Goal: Navigation & Orientation: Find specific page/section

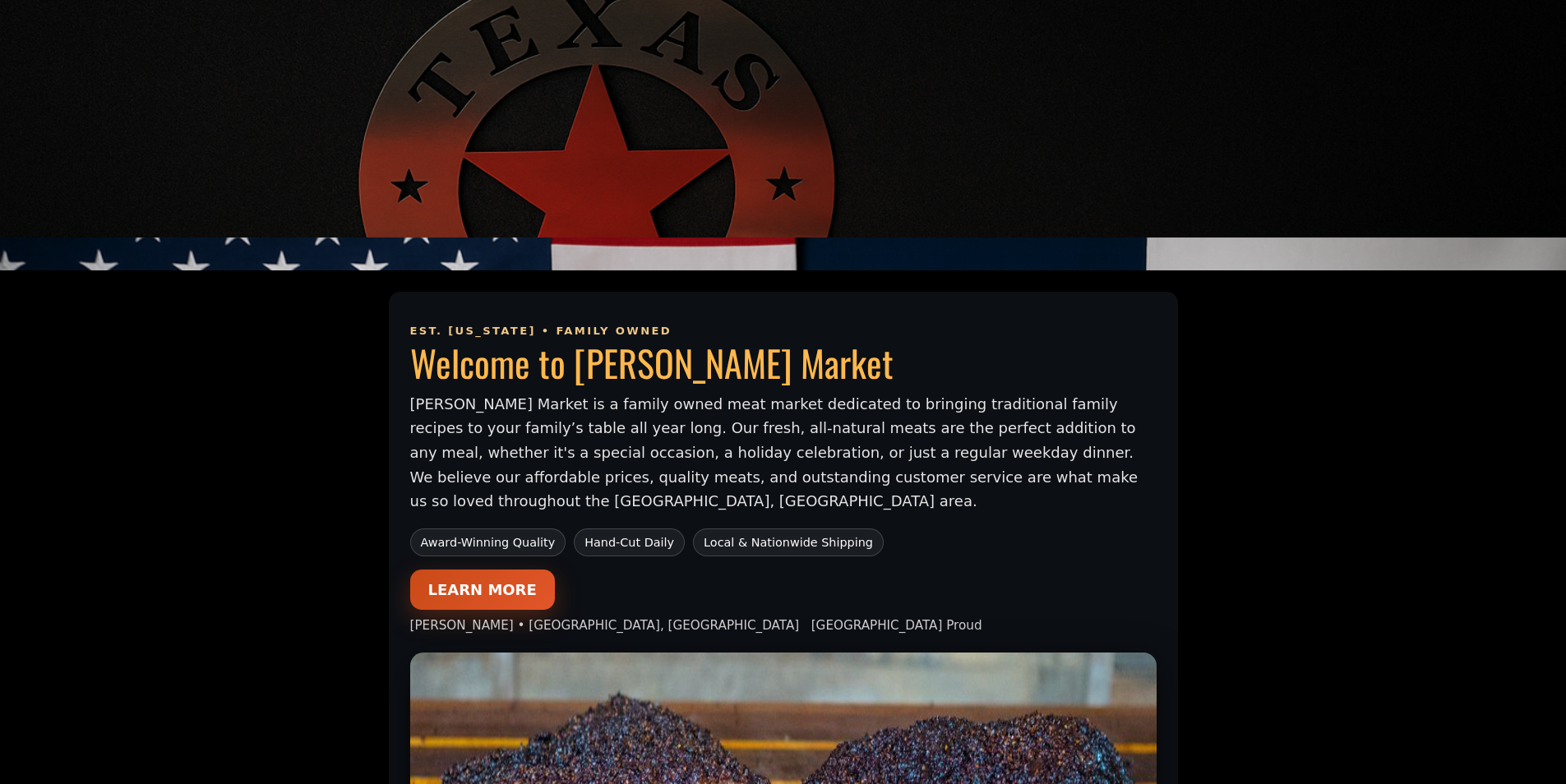
scroll to position [822, 0]
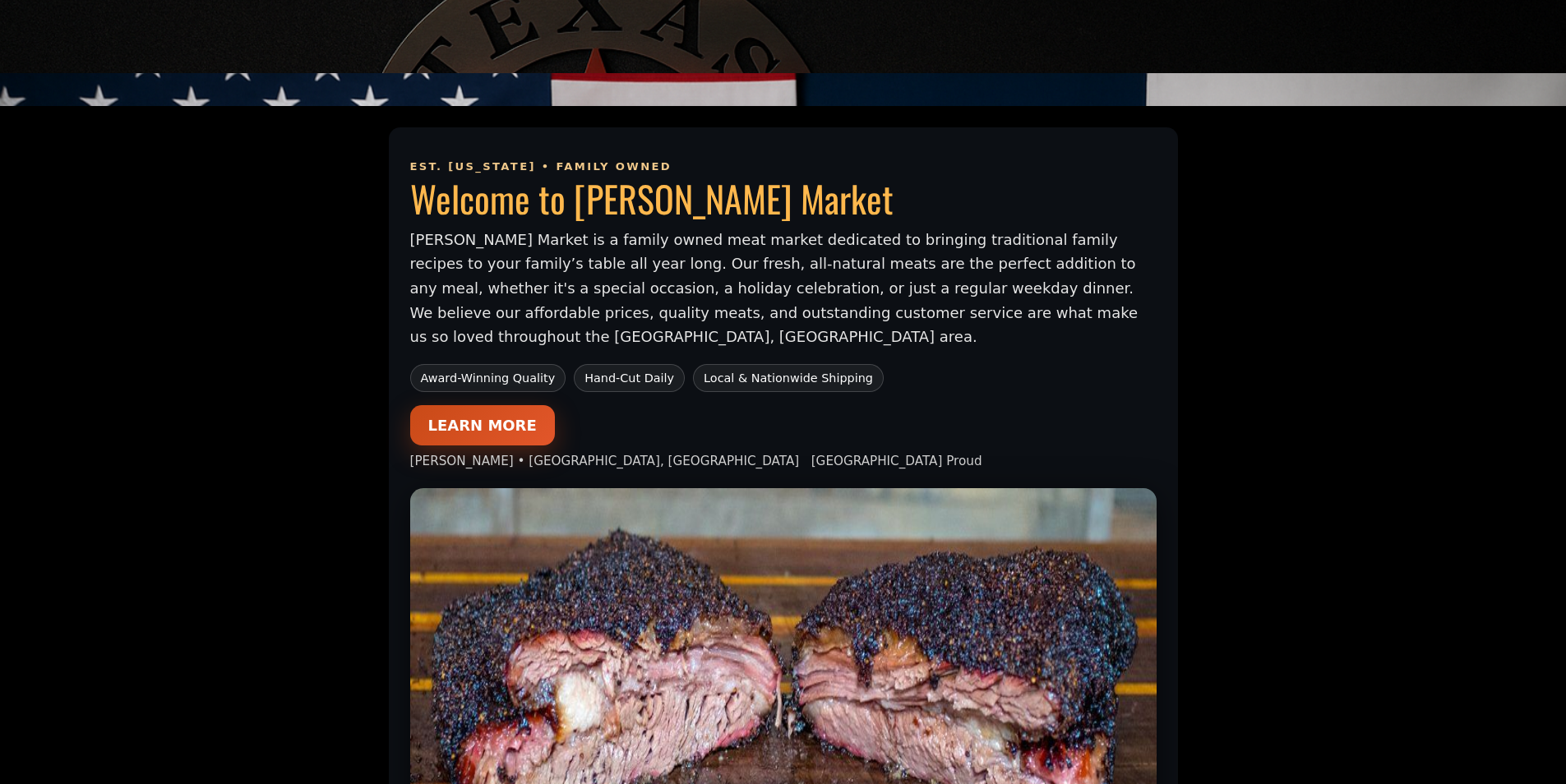
click at [476, 410] on link "LEARN MORE" at bounding box center [483, 425] width 145 height 40
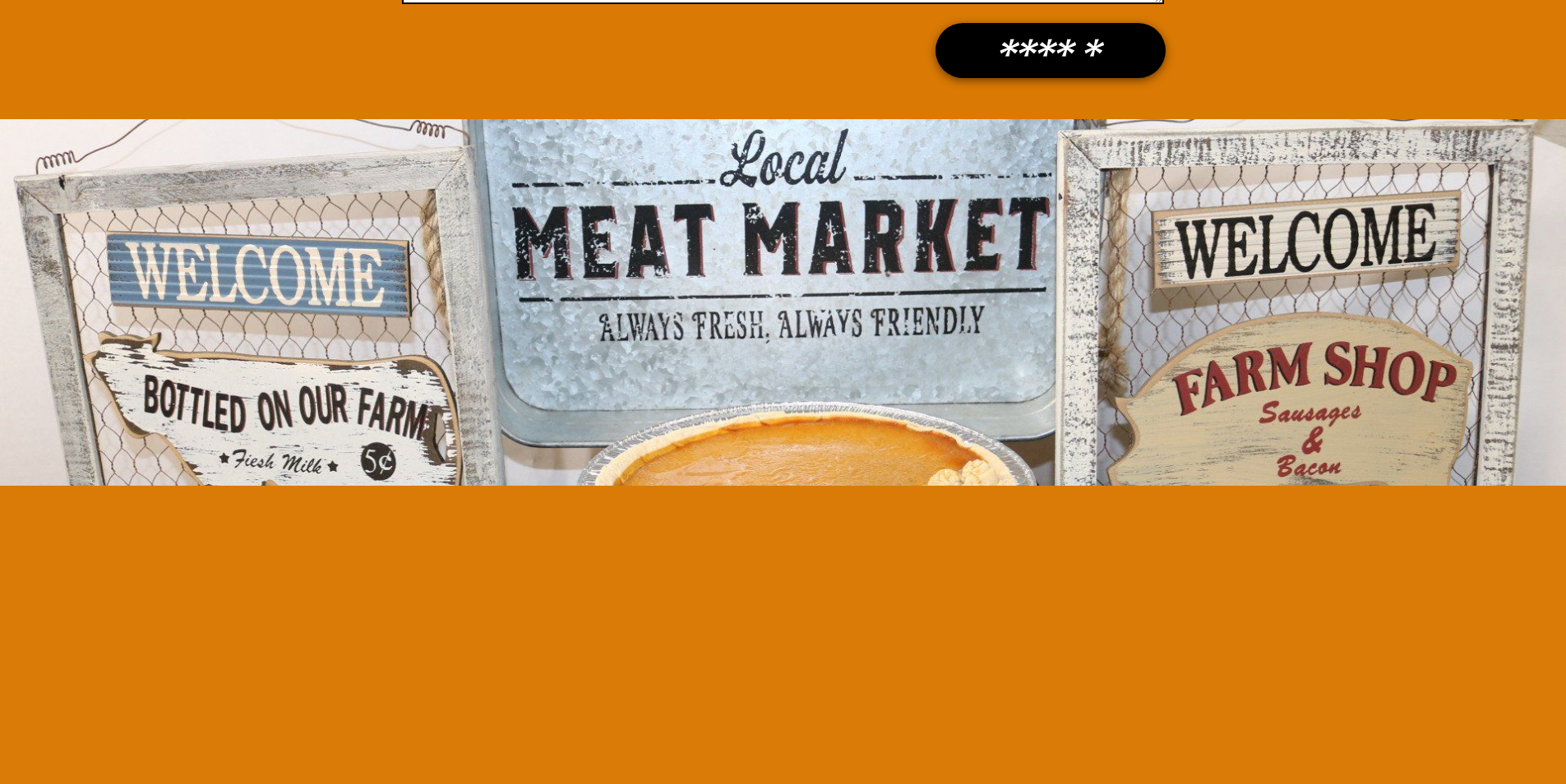
scroll to position [1972, 0]
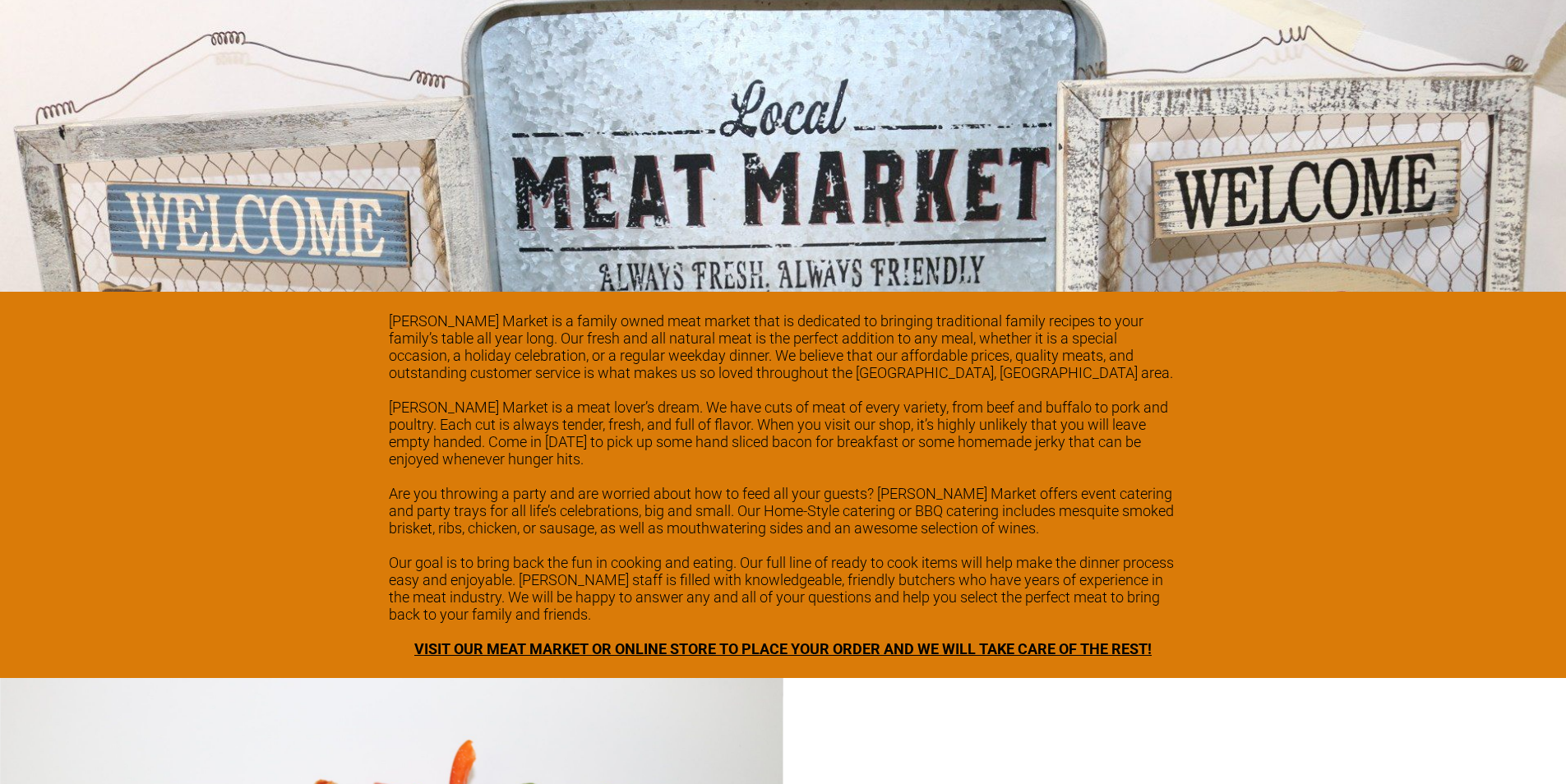
click at [1103, 640] on span "VISIT OUR MEAT MARKET OR ONLINE STORE TO PLACE YOUR ORDER AND WE WILL TAKE CARE…" at bounding box center [783, 649] width 737 height 18
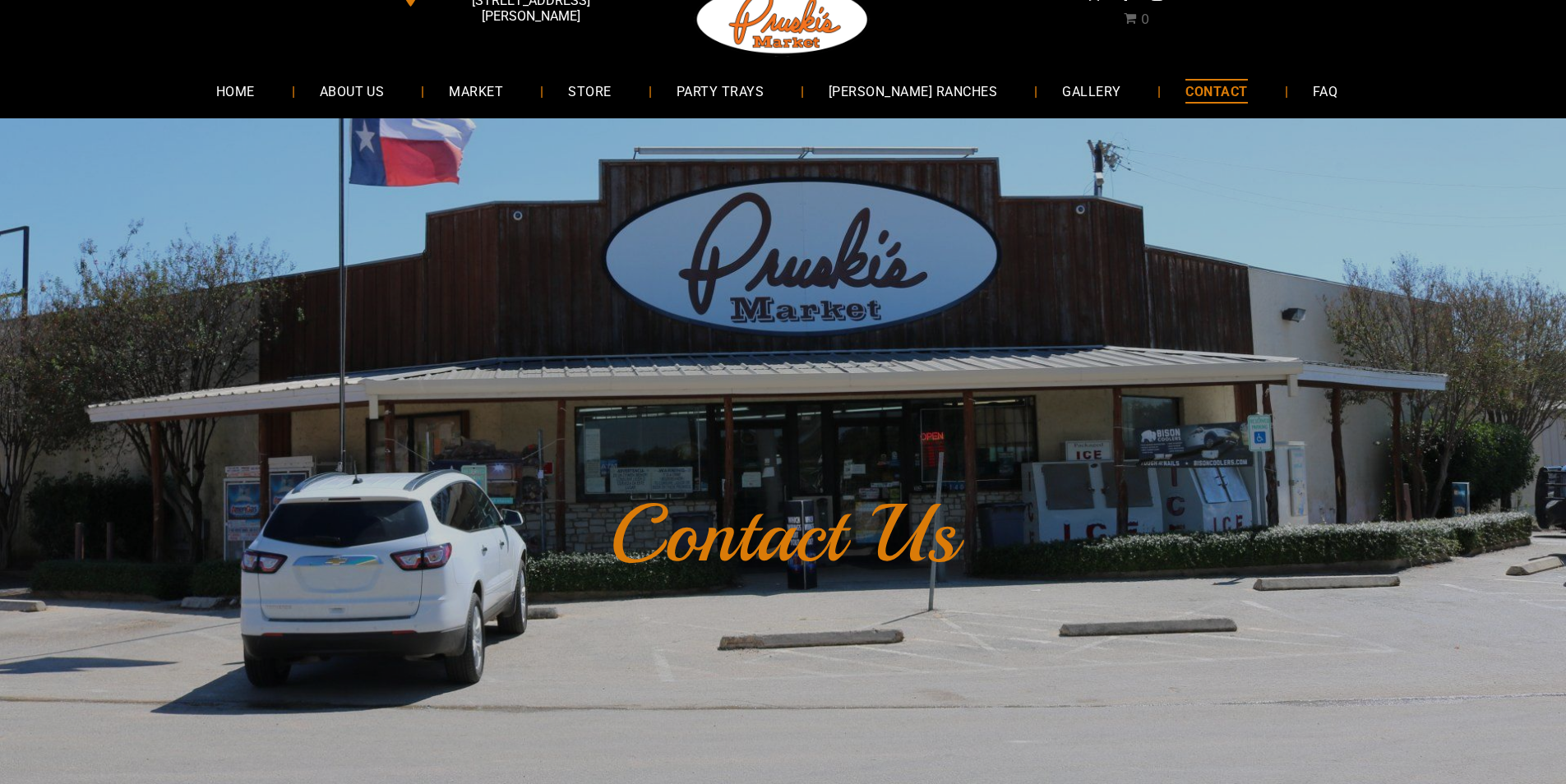
scroll to position [82, 0]
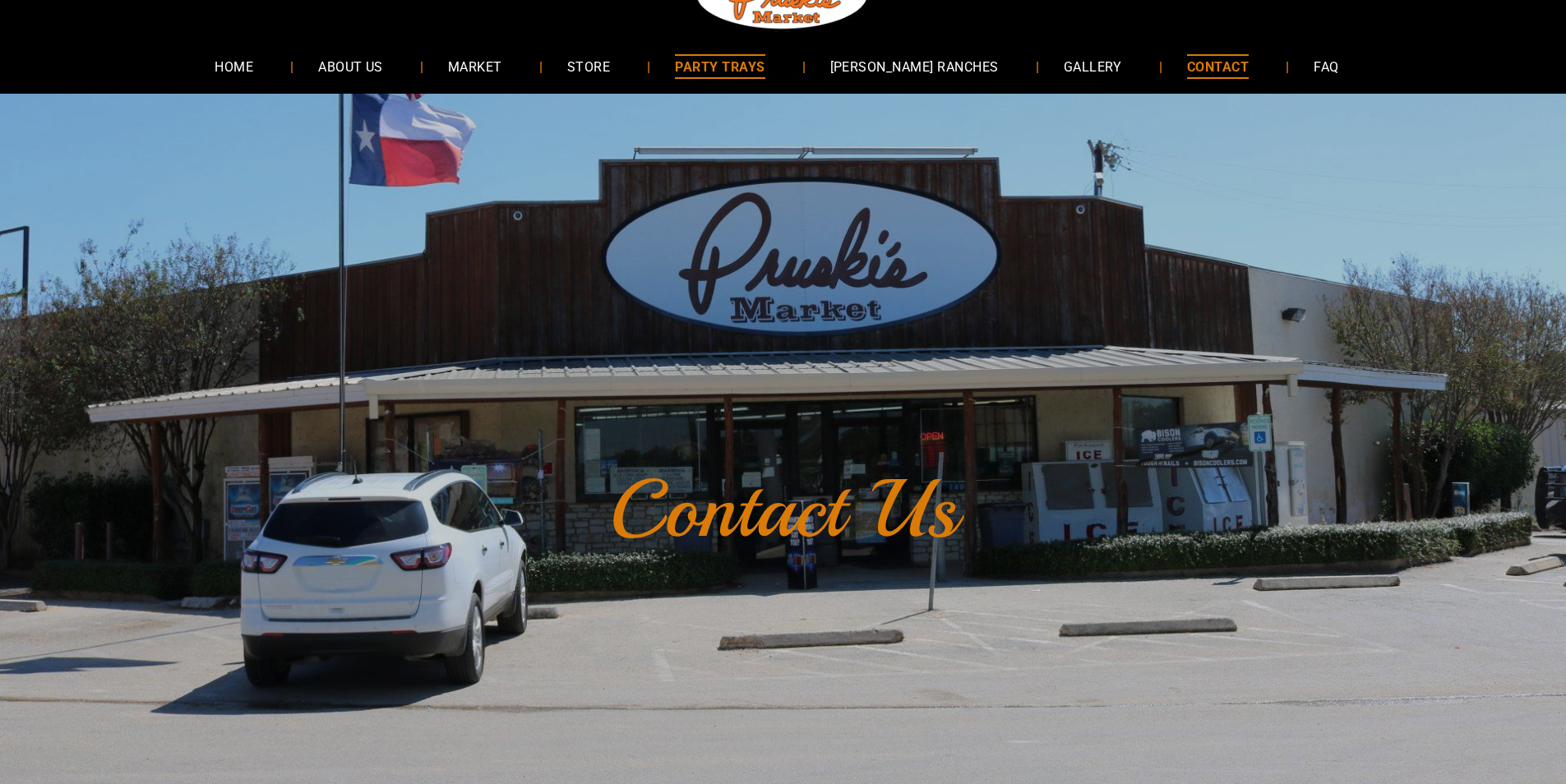
click at [764, 76] on span "PARTY TRAYS" at bounding box center [719, 66] width 89 height 24
